Goal: Navigation & Orientation: Find specific page/section

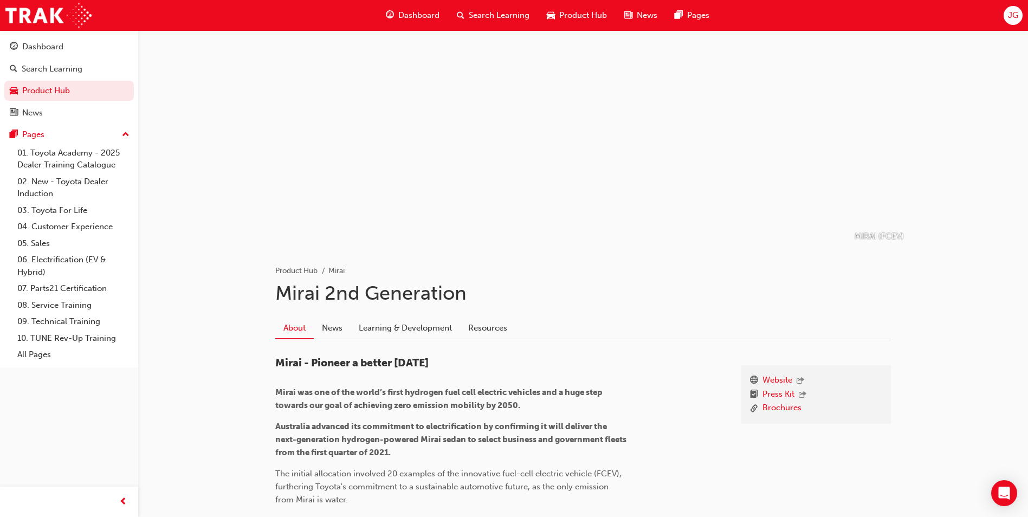
click at [576, 12] on span "Product Hub" at bounding box center [583, 15] width 48 height 12
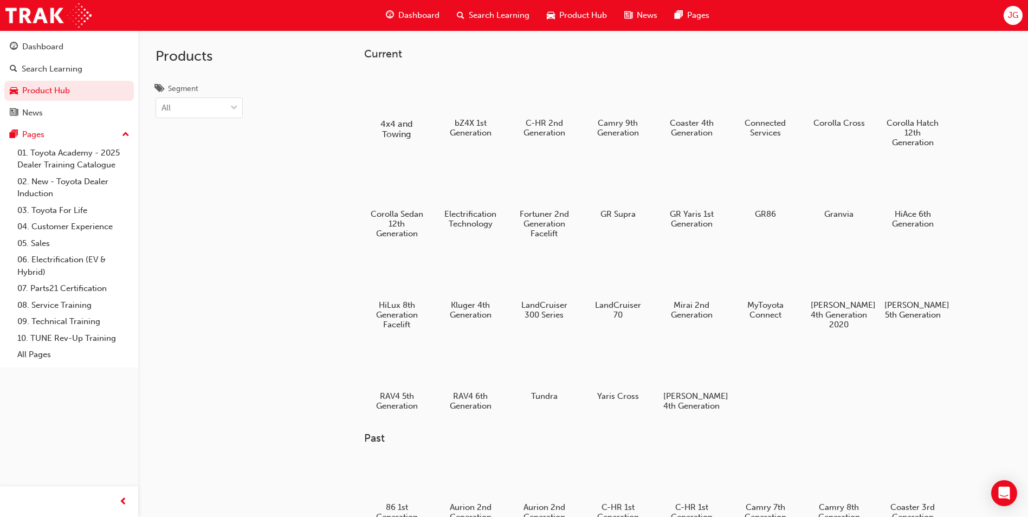
click at [404, 132] on h5 "4x4 and Towing" at bounding box center [397, 129] width 60 height 21
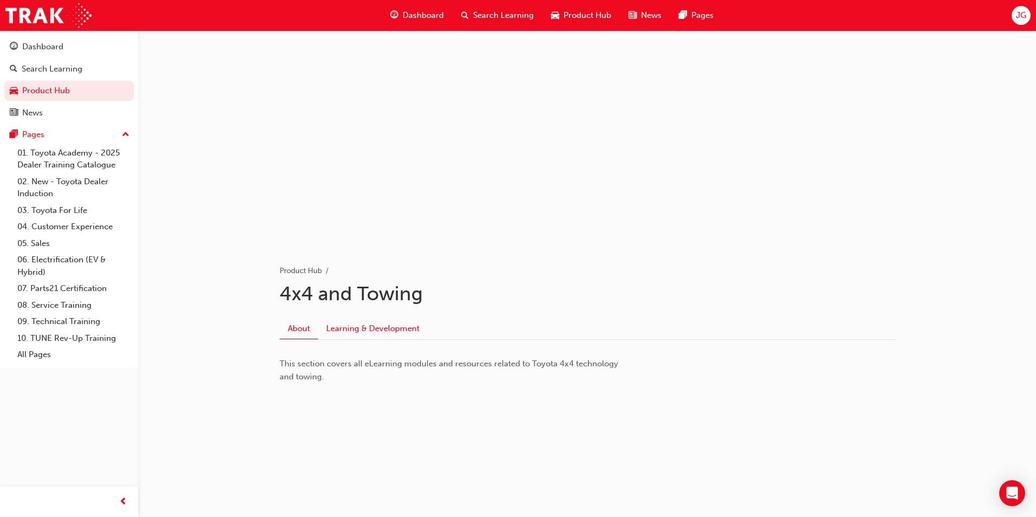
click at [391, 329] on link "Learning & Development" at bounding box center [373, 328] width 110 height 21
